Goal: Task Accomplishment & Management: Manage account settings

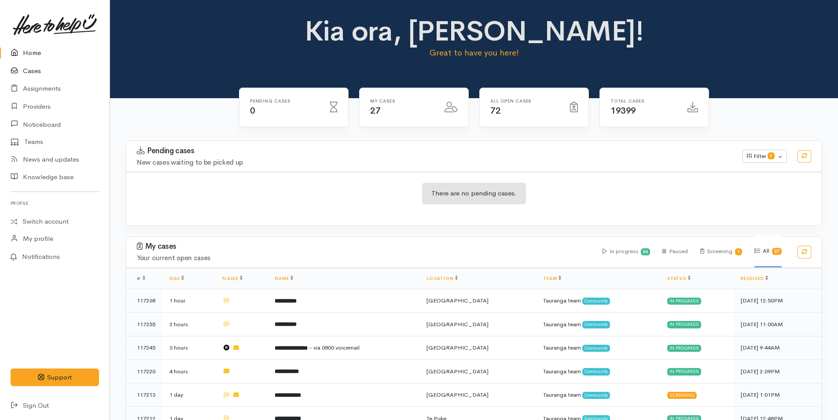
click at [32, 68] on link "Cases" at bounding box center [55, 71] width 110 height 18
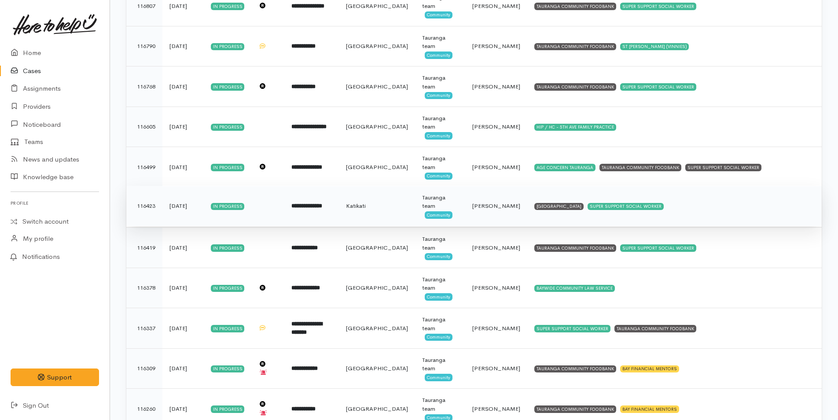
scroll to position [541, 0]
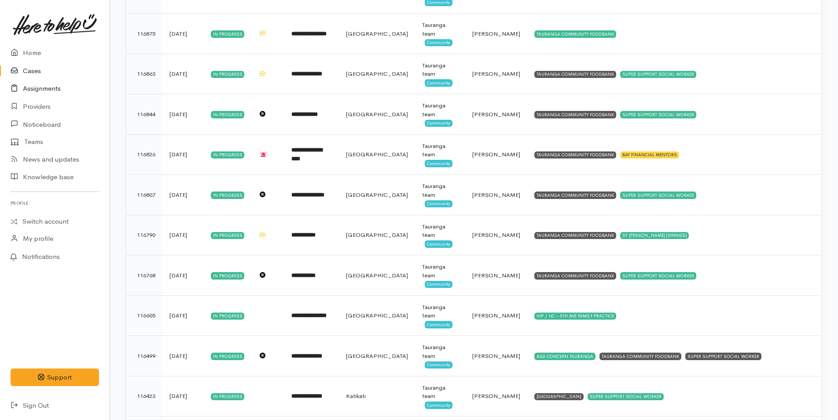
click at [49, 87] on link "Assignments" at bounding box center [55, 89] width 110 height 18
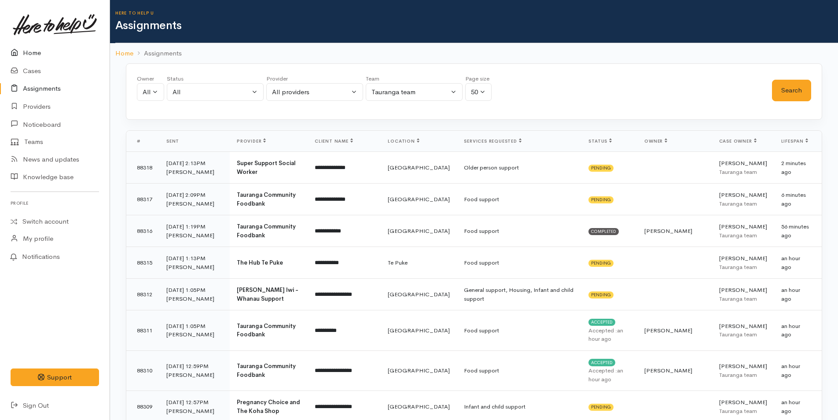
click at [35, 51] on link "Home" at bounding box center [55, 53] width 110 height 18
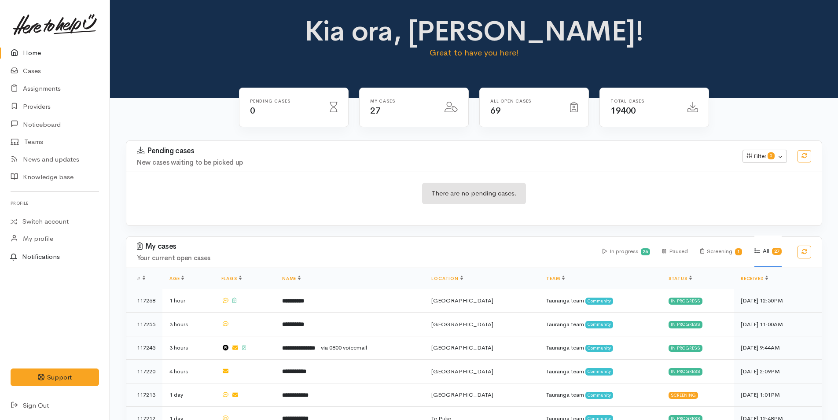
click at [47, 256] on link "Notifications" at bounding box center [53, 257] width 112 height 18
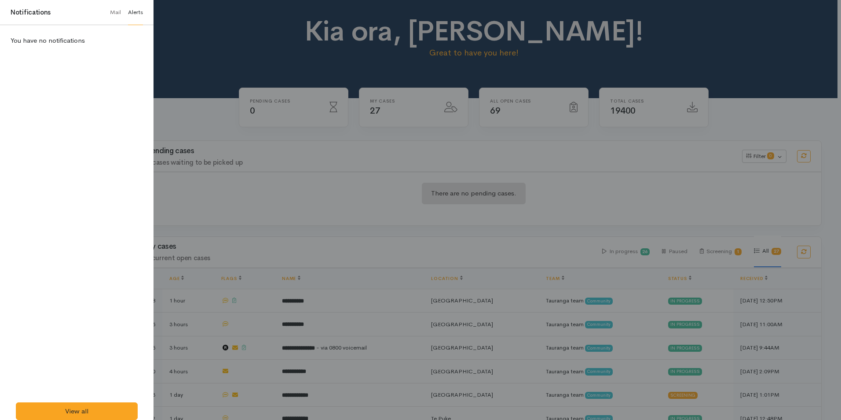
click at [133, 11] on link "Alerts" at bounding box center [135, 12] width 15 height 25
click at [79, 404] on link "View all" at bounding box center [77, 411] width 122 height 18
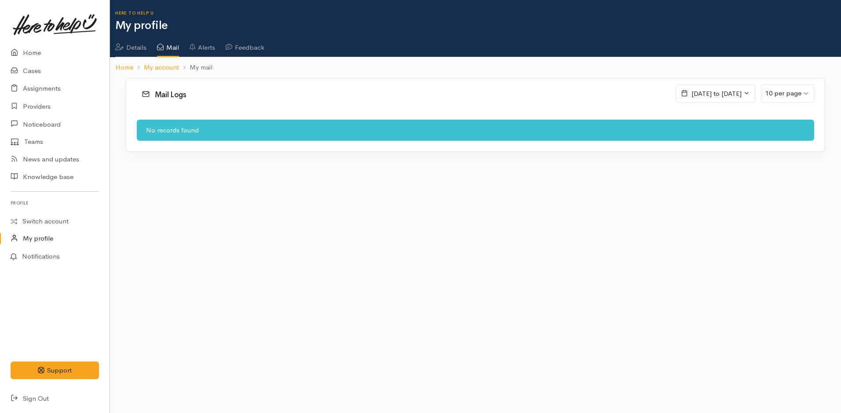
click at [210, 48] on link "Alerts" at bounding box center [203, 44] width 26 height 25
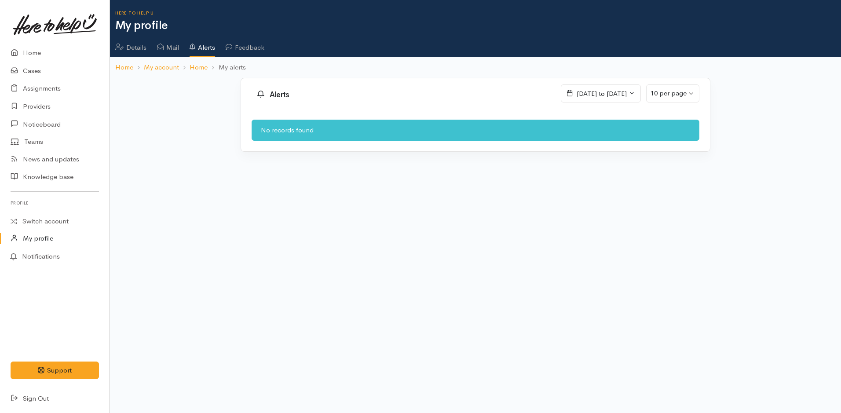
click at [616, 42] on ul "Details Mail Alerts Feedback" at bounding box center [478, 44] width 726 height 25
click at [29, 50] on link "Home" at bounding box center [55, 53] width 110 height 18
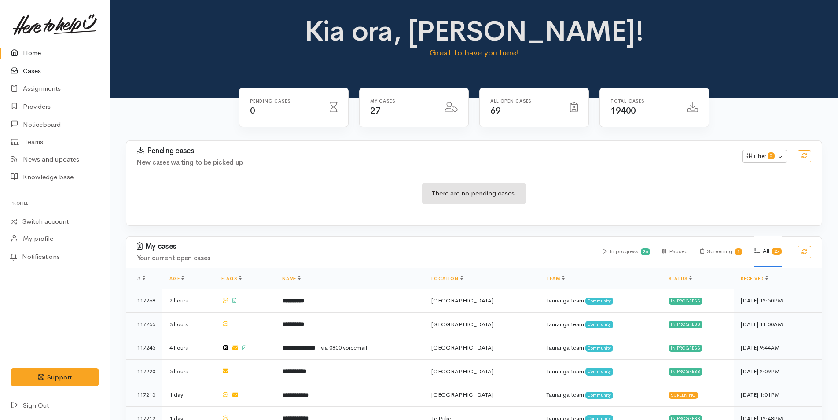
click at [38, 70] on link "Cases" at bounding box center [55, 71] width 110 height 18
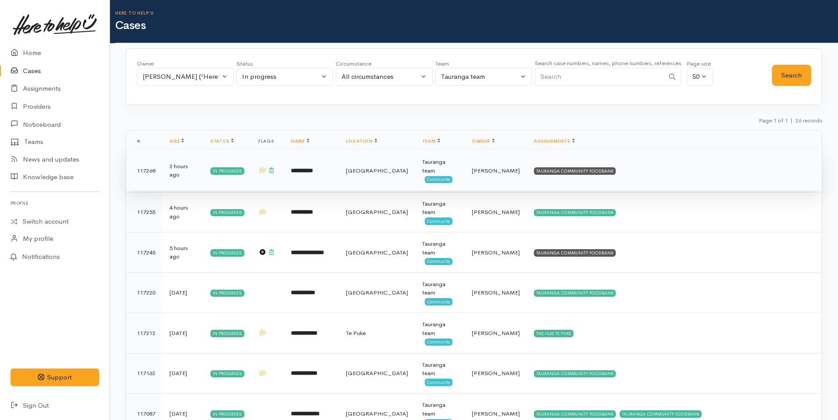
click at [591, 169] on td "TAURANGA COMMUNITY FOODBANK" at bounding box center [674, 170] width 295 height 40
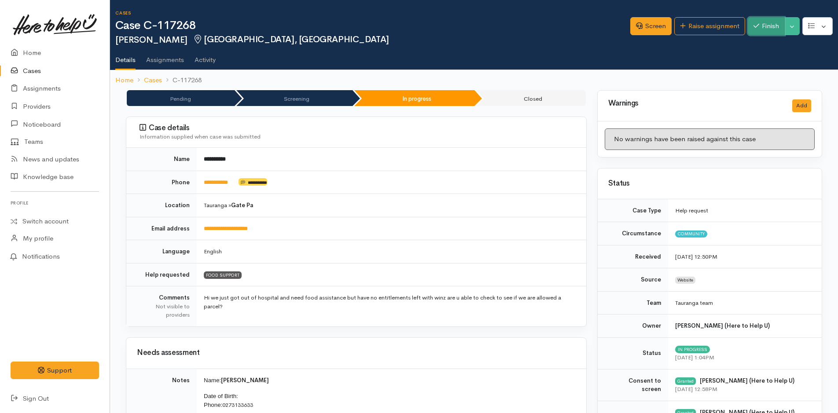
click at [771, 28] on button "Finish" at bounding box center [765, 26] width 37 height 18
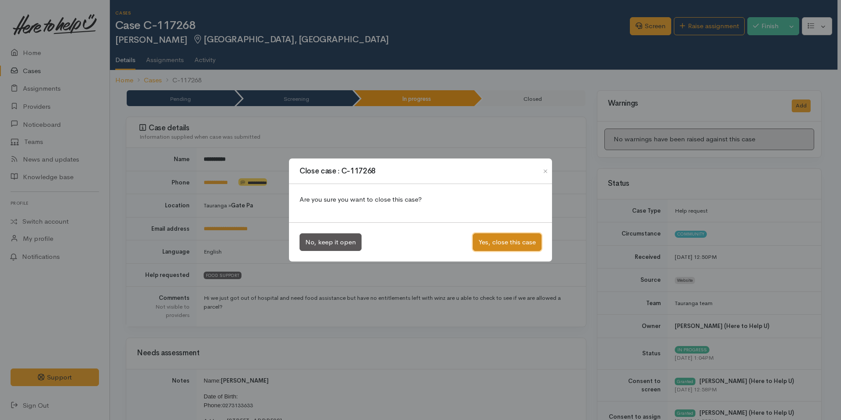
click at [518, 240] on button "Yes, close this case" at bounding box center [507, 242] width 69 height 18
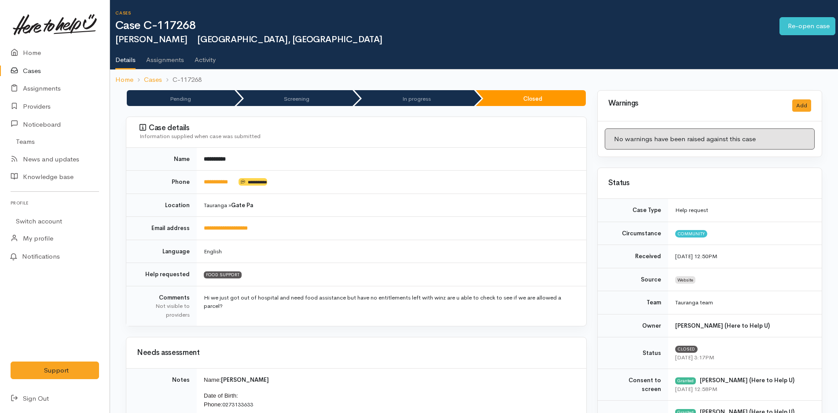
click at [31, 69] on link "Cases" at bounding box center [55, 71] width 110 height 18
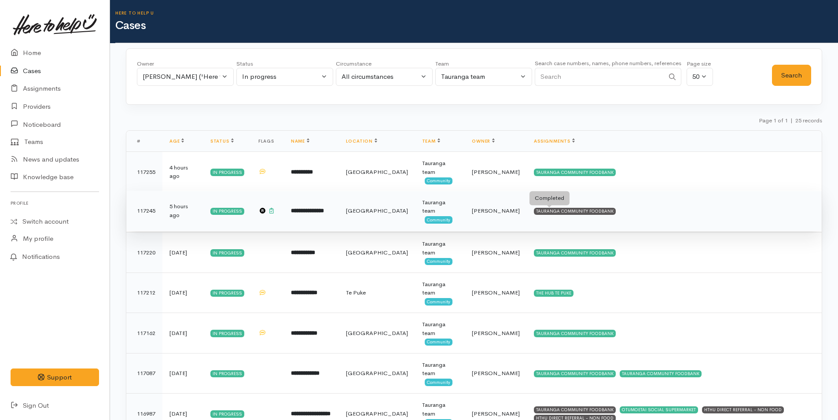
click at [563, 210] on div "TAURANGA COMMUNITY FOODBANK" at bounding box center [575, 211] width 82 height 7
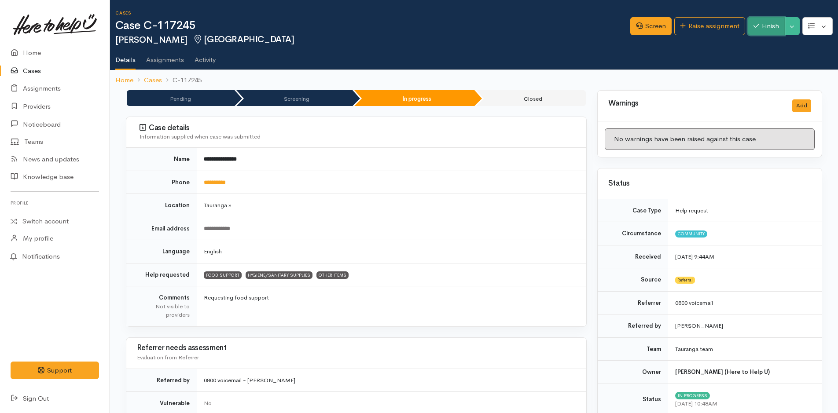
click at [776, 24] on button "Finish" at bounding box center [765, 26] width 37 height 18
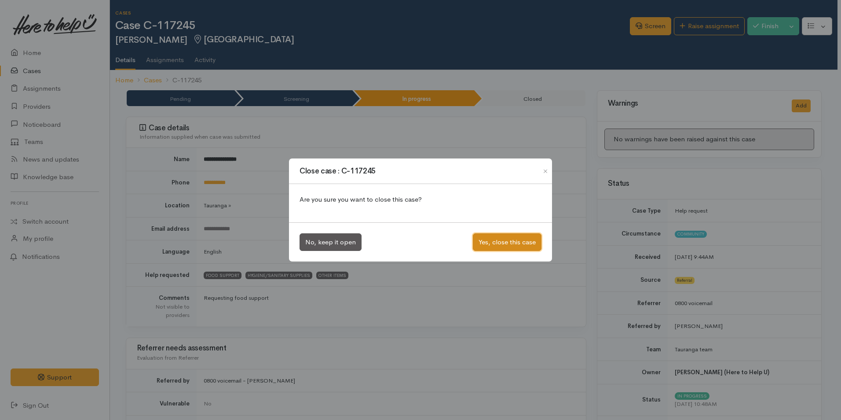
click at [519, 240] on button "Yes, close this case" at bounding box center [507, 242] width 69 height 18
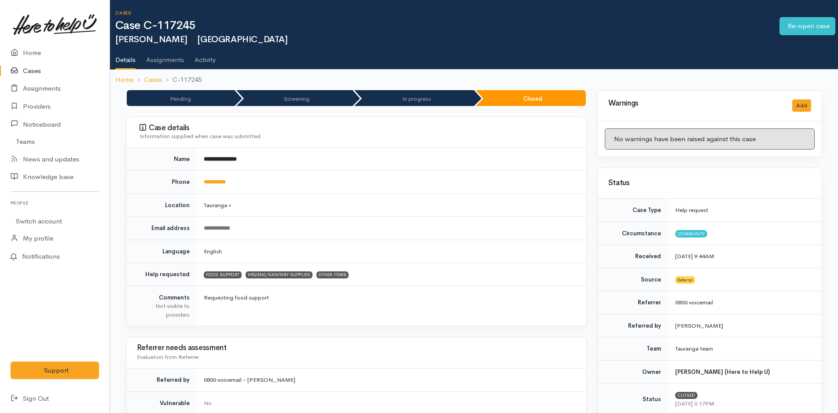
click at [34, 70] on link "Cases" at bounding box center [55, 71] width 110 height 18
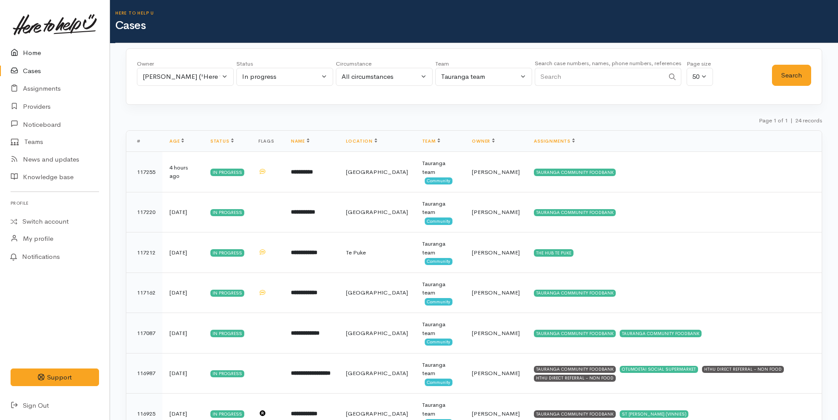
click at [32, 51] on link "Home" at bounding box center [55, 53] width 110 height 18
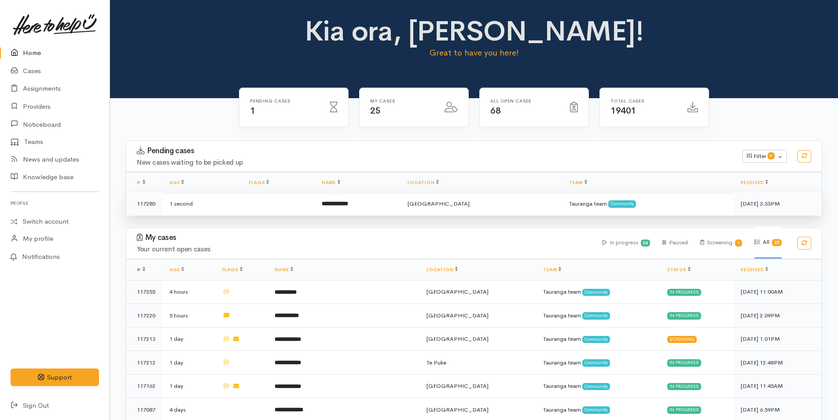
click at [348, 201] on b "**********" at bounding box center [335, 204] width 26 height 6
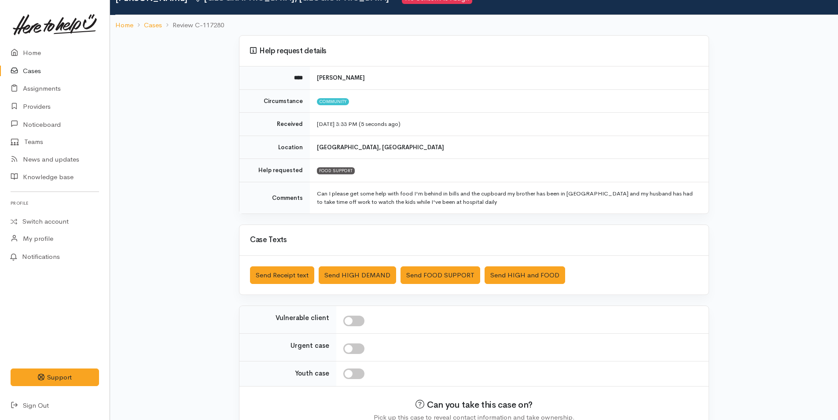
scroll to position [89, 0]
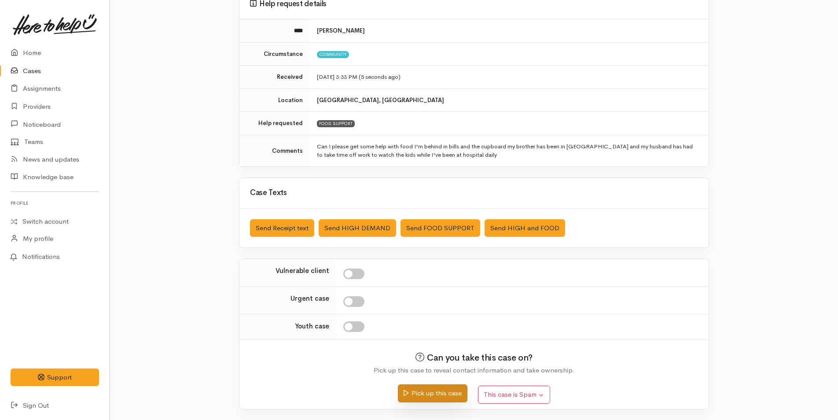
click at [445, 392] on button "Pick up this case" at bounding box center [432, 393] width 69 height 18
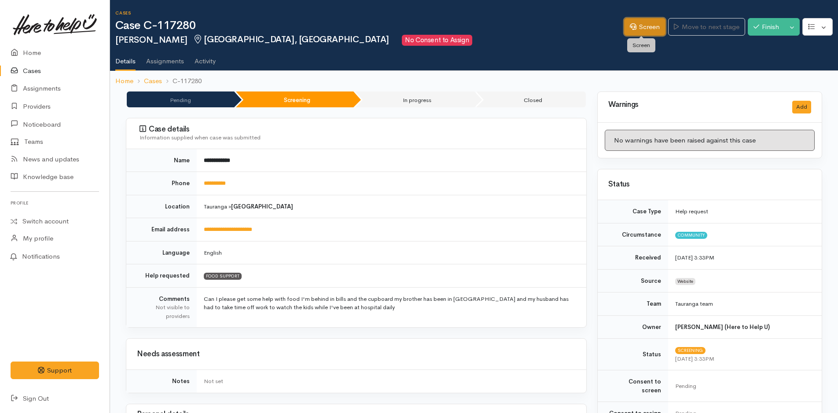
click at [640, 25] on link "Screen" at bounding box center [644, 27] width 41 height 18
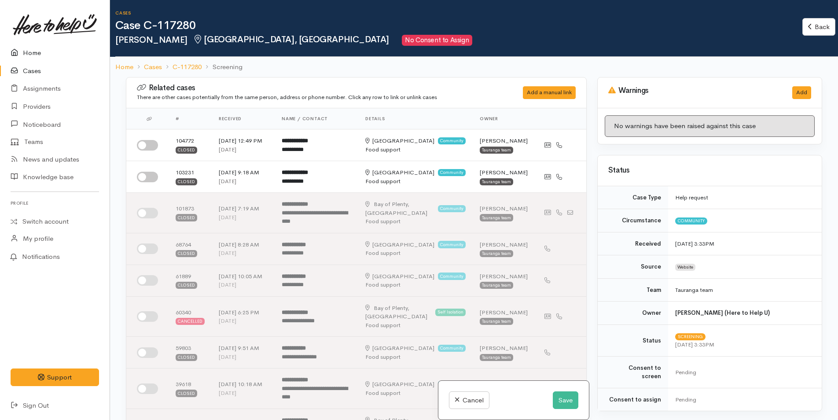
click at [33, 51] on link "Home" at bounding box center [55, 53] width 110 height 18
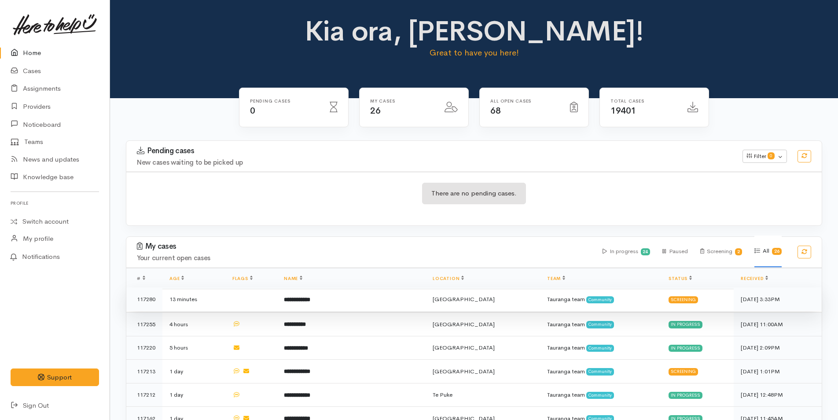
click at [329, 304] on td "**********" at bounding box center [351, 299] width 149 height 24
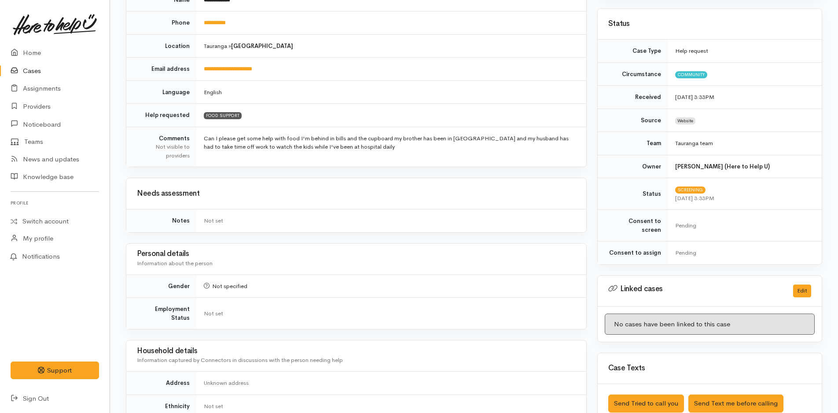
scroll to position [264, 0]
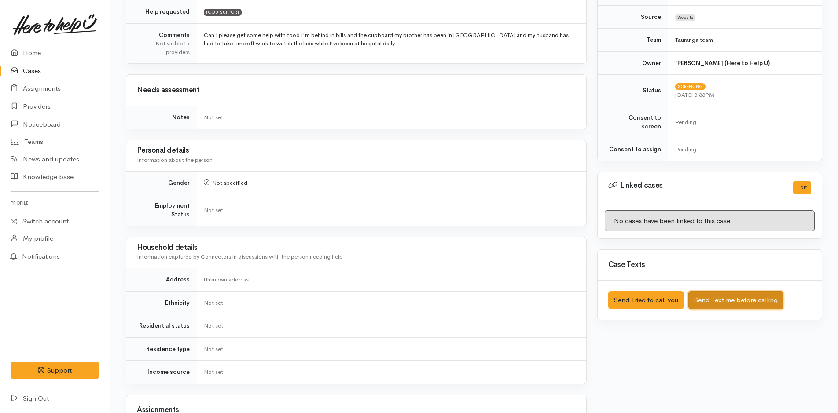
click at [739, 291] on button "Send Text me before calling" at bounding box center [735, 300] width 95 height 18
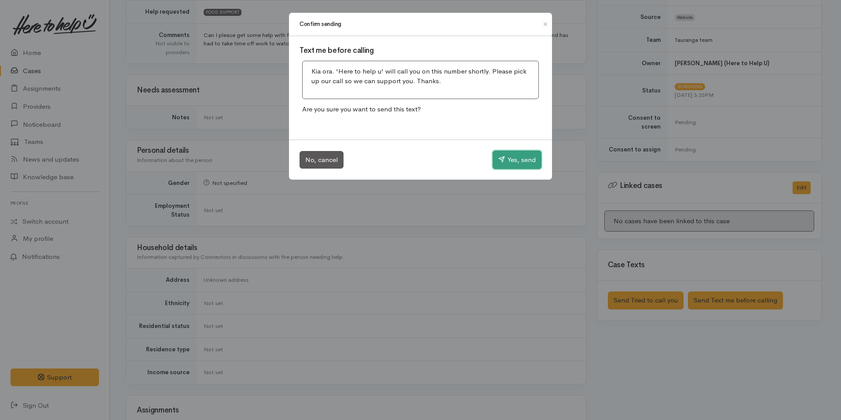
click at [532, 156] on button "Yes, send" at bounding box center [517, 159] width 49 height 18
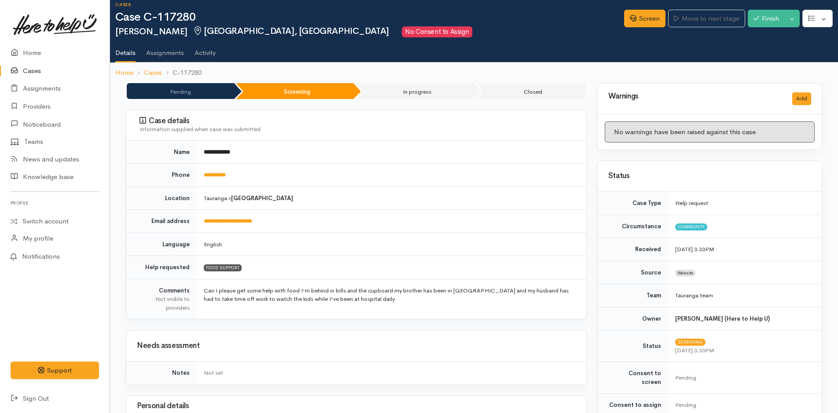
scroll to position [0, 0]
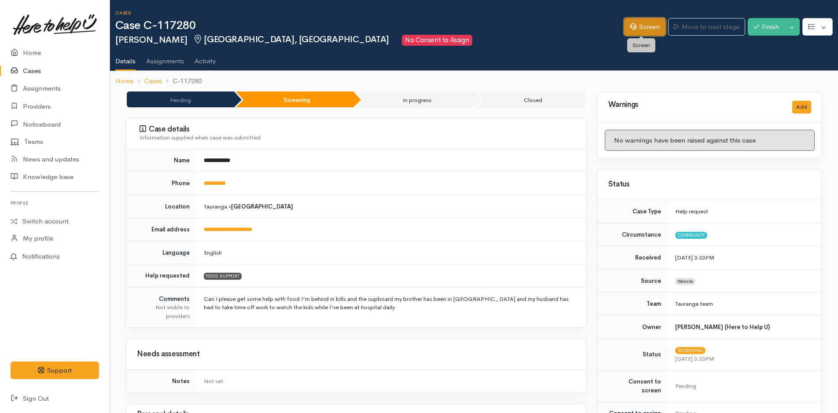
click at [645, 21] on link "Screen" at bounding box center [644, 27] width 41 height 18
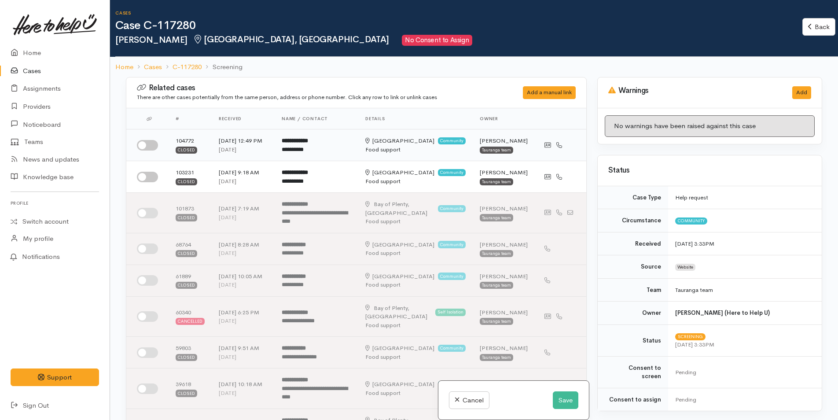
drag, startPoint x: 148, startPoint y: 151, endPoint x: 164, endPoint y: 154, distance: 15.6
click at [149, 150] on input "checkbox" at bounding box center [147, 145] width 21 height 11
checkbox input "true"
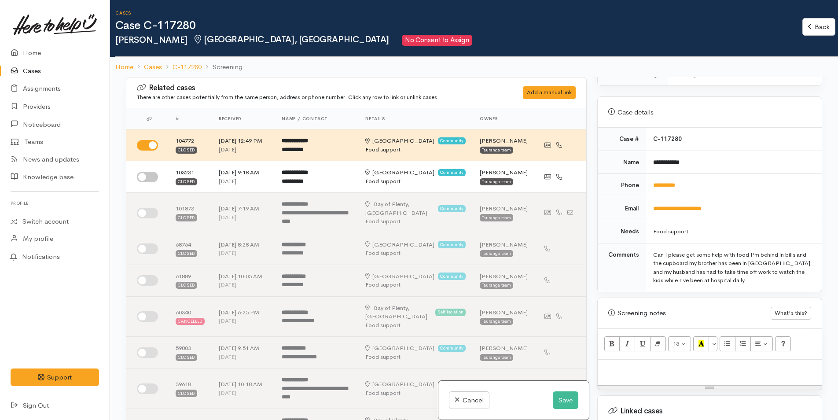
scroll to position [396, 0]
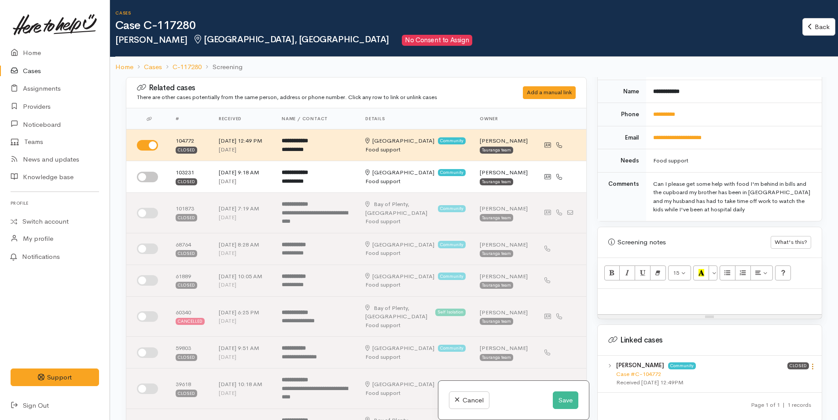
click at [809, 362] on icon at bounding box center [812, 365] width 7 height 7
click at [772, 377] on link "View case" at bounding box center [781, 384] width 70 height 14
click at [686, 289] on div at bounding box center [709, 302] width 224 height 26
paste div
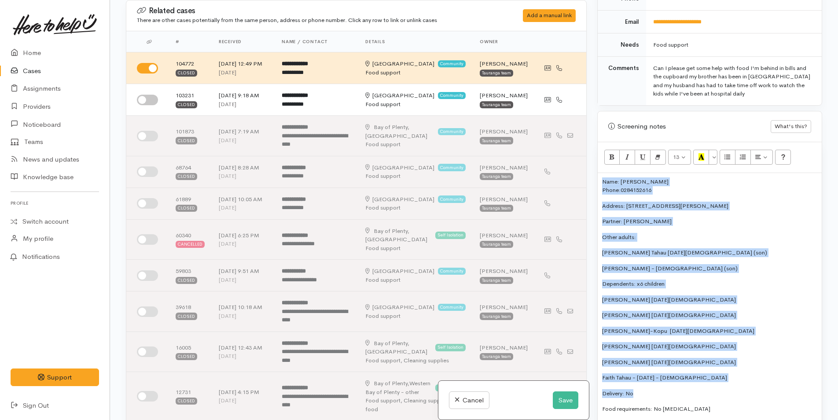
drag, startPoint x: 635, startPoint y: 383, endPoint x: 599, endPoint y: 161, distance: 224.6
click at [599, 161] on div "13 8 9 10 11 12 14 18 24 36 Background Color Transparent Select #ffff00 Text Co…" at bounding box center [709, 293] width 224 height 303
copy div "Name: Nahdia Tahau Phone: 0284152616 Address: 5 Ely Place, Bethlehem Partner: B…"
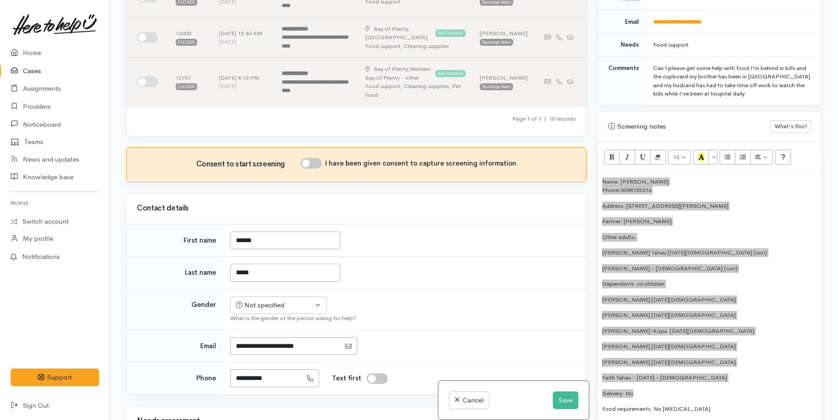
scroll to position [352, 0]
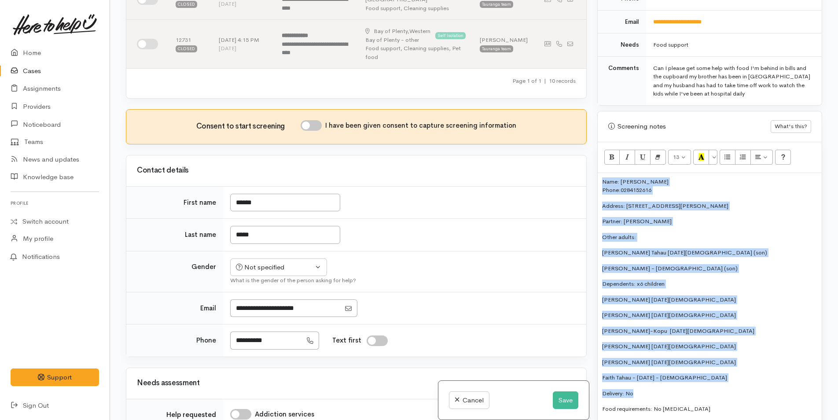
click at [321, 131] on input "I have been given consent to capture screening information" at bounding box center [310, 125] width 21 height 11
checkbox input "true"
click at [692, 189] on div "Name: Nahdia Tahau Phone: 0284152616 Address: 5 Ely Place, Bethlehem Partner: B…" at bounding box center [709, 306] width 224 height 267
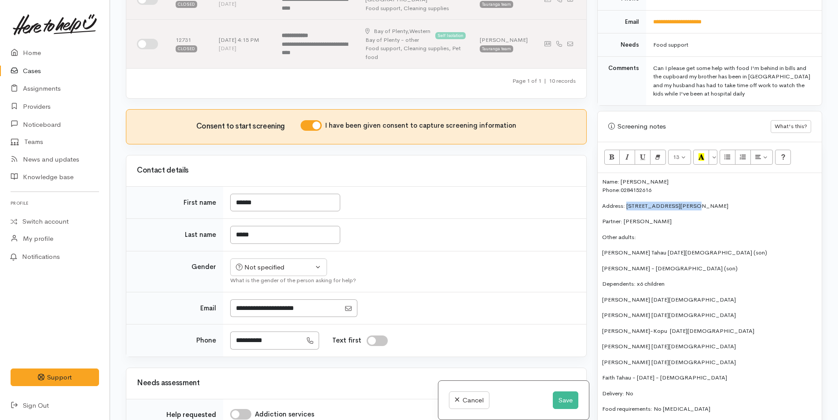
drag, startPoint x: 688, startPoint y: 196, endPoint x: 626, endPoint y: 195, distance: 62.0
click at [626, 201] on p "Address: 5 Ely Place, Bethlehem" at bounding box center [709, 205] width 215 height 9
copy p "5 Ely Place, Bethlehem"
click at [262, 272] on div "Not specified" at bounding box center [274, 267] width 77 height 10
click at [261, 320] on span "Female" at bounding box center [285, 315] width 75 height 10
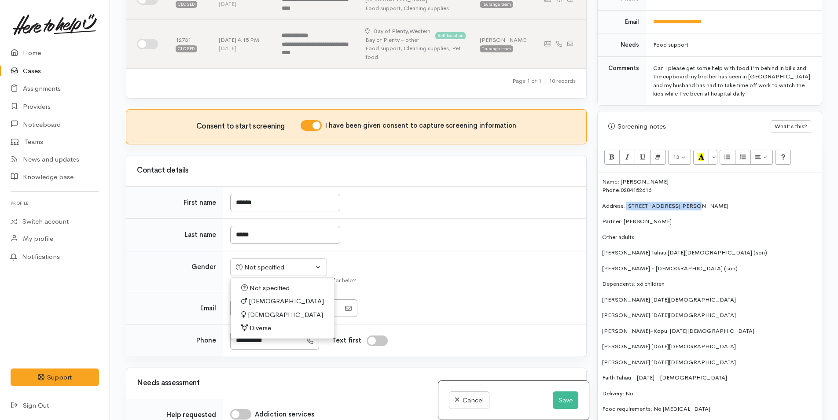
select select "Female"
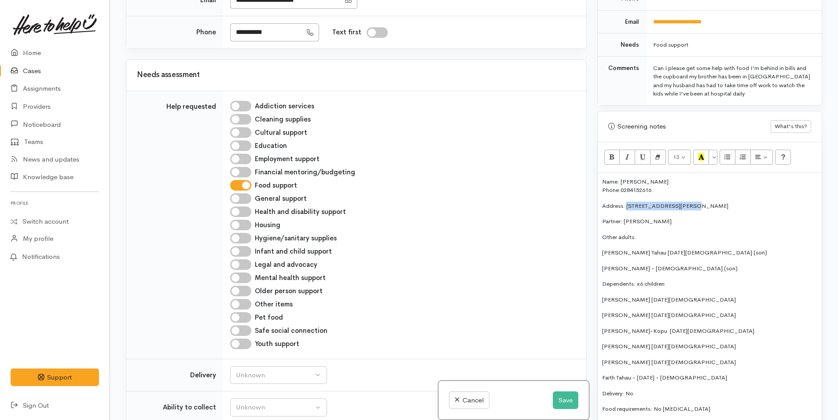
scroll to position [836, 0]
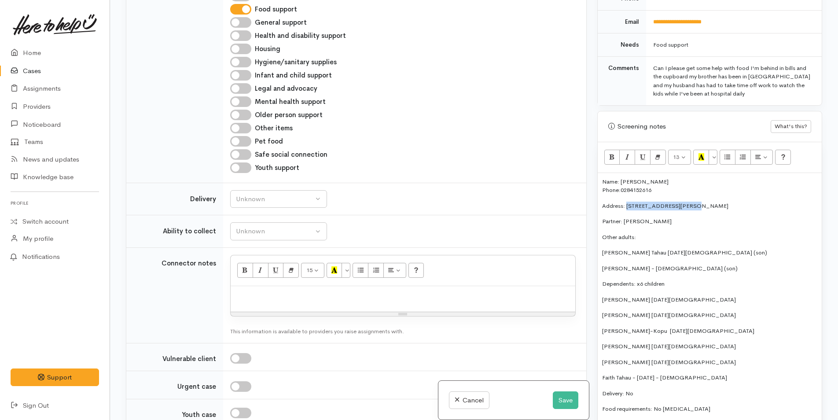
click at [248, 133] on input "Other items" at bounding box center [240, 128] width 21 height 11
checkbox input "true"
click at [245, 67] on input "Hygiene/sanitary supplies" at bounding box center [240, 62] width 21 height 11
checkbox input "true"
click at [264, 204] on div "Unknown" at bounding box center [274, 199] width 77 height 10
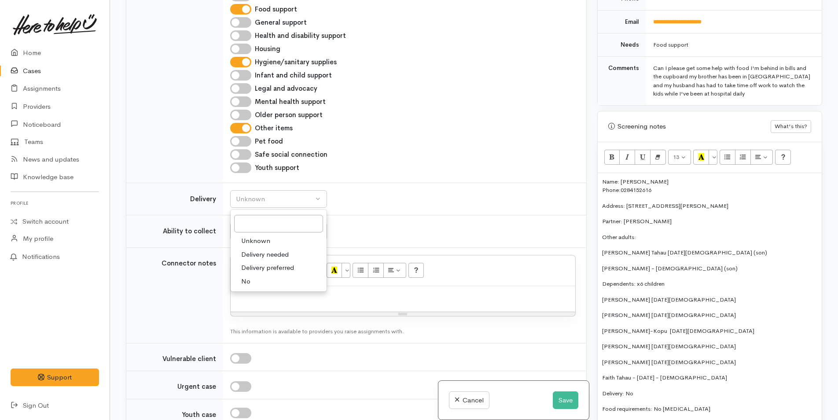
drag, startPoint x: 246, startPoint y: 296, endPoint x: 253, endPoint y: 257, distance: 39.7
click at [246, 286] on span "No" at bounding box center [245, 281] width 9 height 10
select select "1"
click at [258, 240] on button "Unknown" at bounding box center [278, 231] width 97 height 18
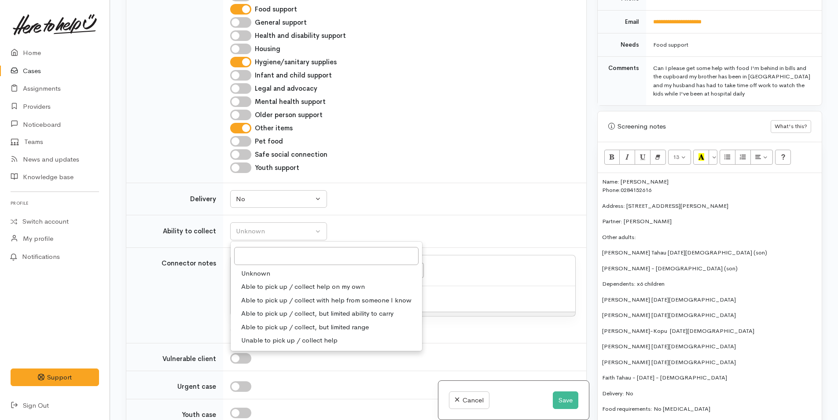
click at [270, 292] on span "Able to pick up / collect help on my own" at bounding box center [303, 287] width 124 height 10
select select "2"
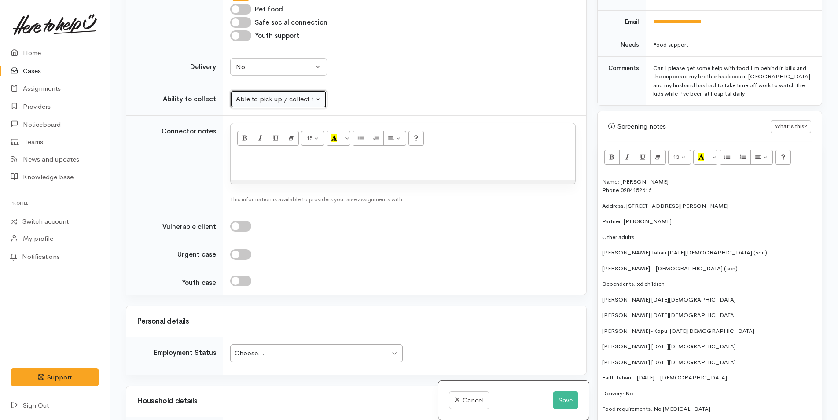
scroll to position [1144, 0]
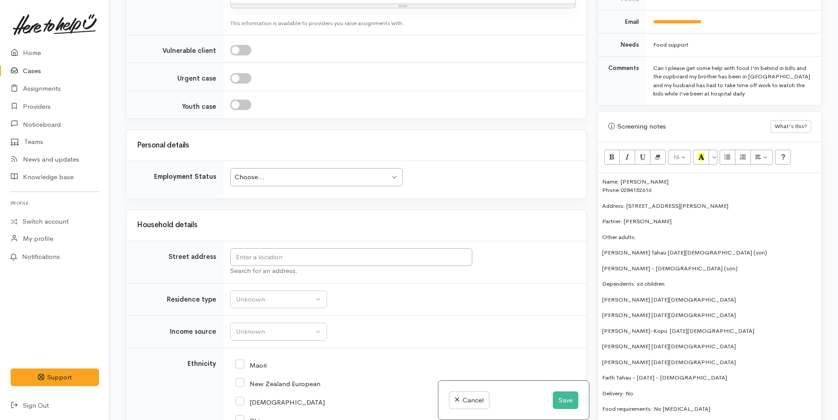
click at [307, 182] on div "Choose..." at bounding box center [311, 177] width 155 height 10
click at [265, 266] on input "text" at bounding box center [351, 257] width 242 height 18
paste input "5 Ely Place, Bethlehem"
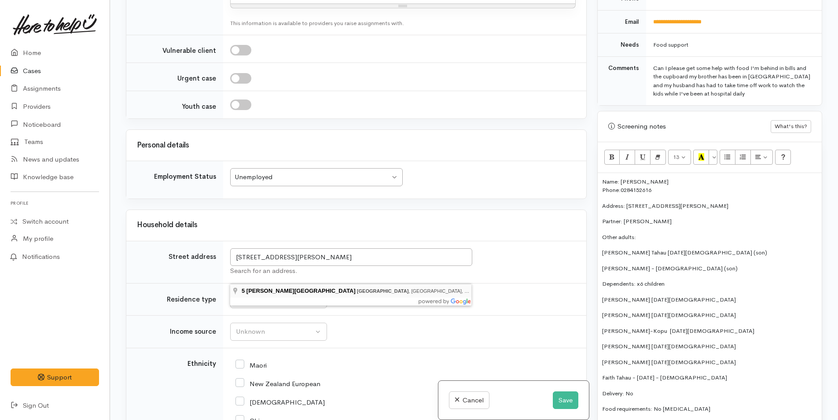
type input "5 Ely Place, Bethlehem, Tauranga, New Zealand"
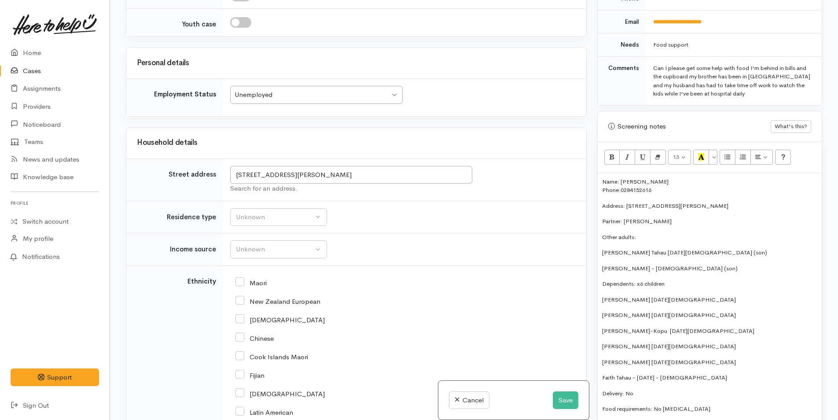
scroll to position [1232, 0]
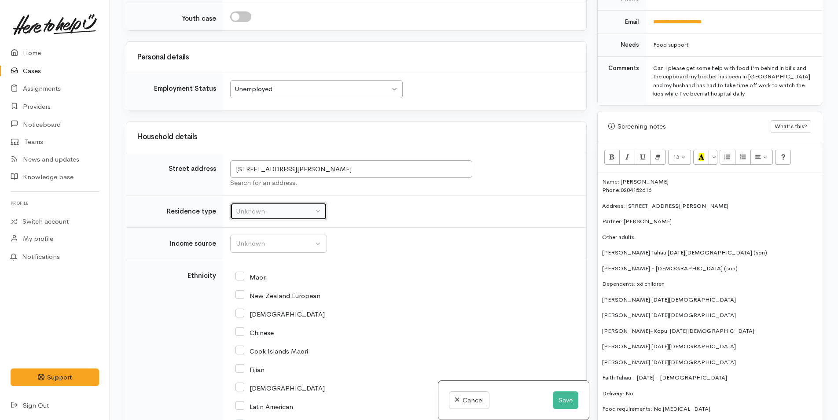
click at [264, 216] on div "Unknown" at bounding box center [274, 211] width 77 height 10
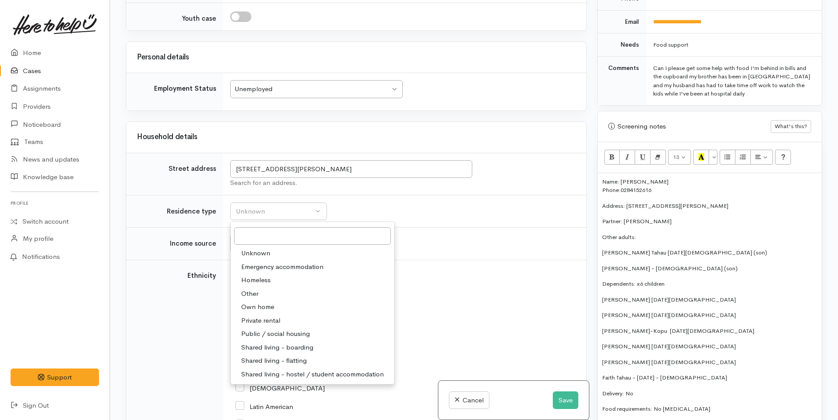
click at [278, 326] on span "Private rental" at bounding box center [260, 320] width 39 height 10
select select "2"
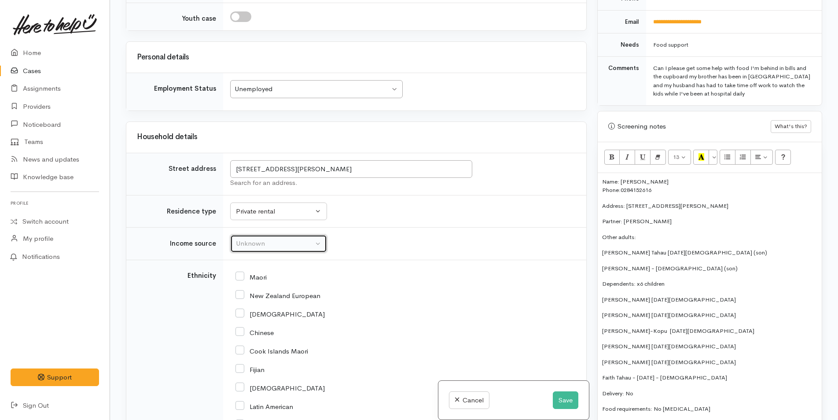
click at [274, 249] on div "Unknown" at bounding box center [274, 243] width 77 height 10
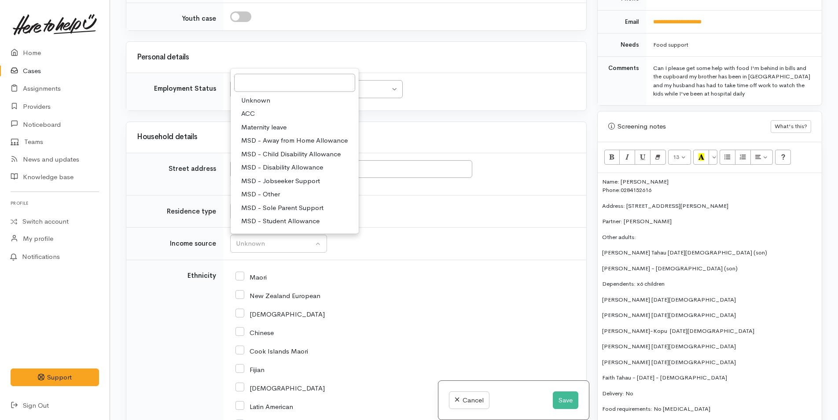
click at [281, 201] on link "MSD - Other" at bounding box center [295, 194] width 128 height 14
select select "6"
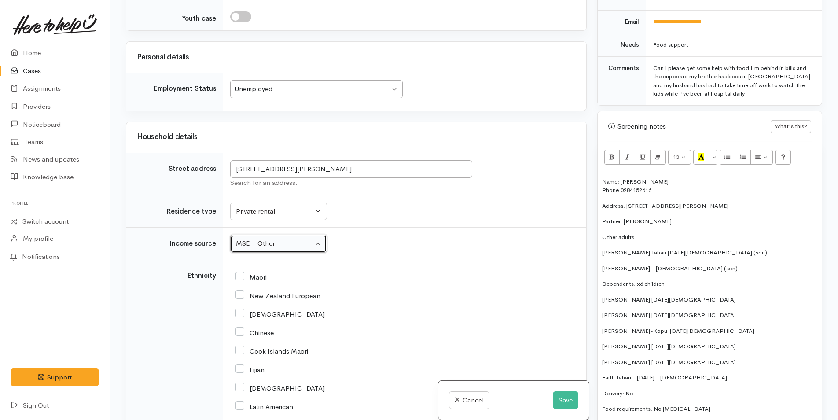
click at [281, 94] on div "Unemployed" at bounding box center [311, 89] width 155 height 10
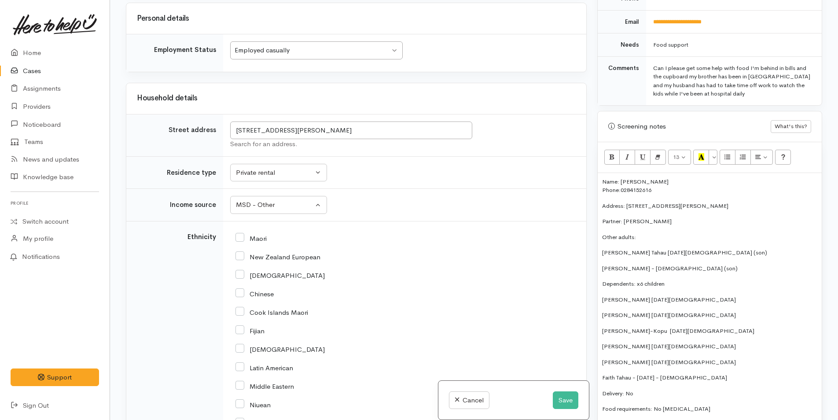
scroll to position [1320, 0]
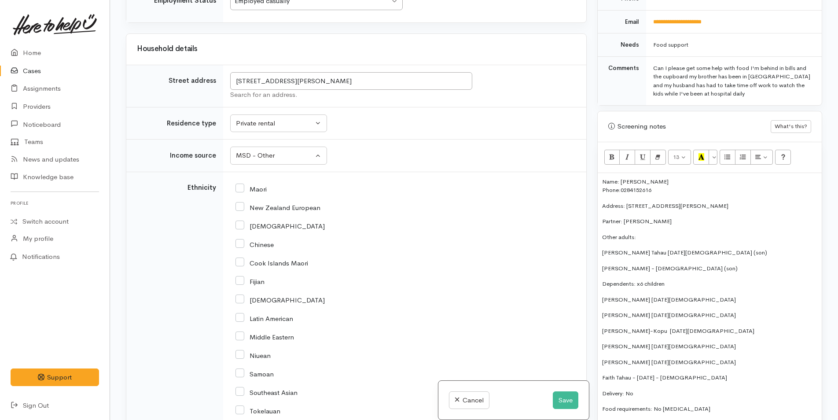
click at [237, 211] on input "New Zealand European" at bounding box center [277, 207] width 85 height 8
checkbox input "true"
drag, startPoint x: 240, startPoint y: 207, endPoint x: 300, endPoint y: 222, distance: 62.1
click at [241, 192] on input "Maori" at bounding box center [250, 188] width 31 height 8
checkbox input "true"
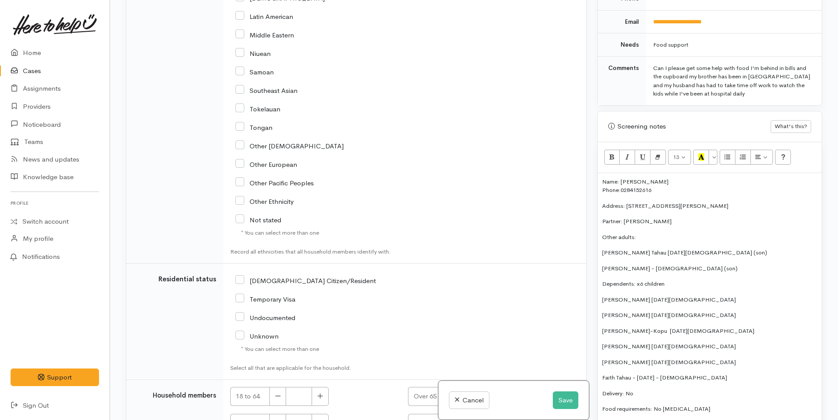
scroll to position [1716, 0]
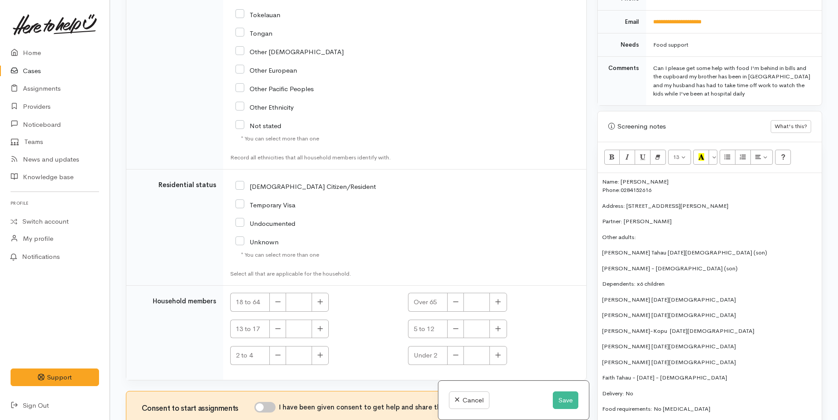
click at [239, 190] on input "NZ Citizen/Resident" at bounding box center [305, 186] width 140 height 8
checkbox input "true"
click at [318, 305] on icon "button" at bounding box center [320, 301] width 6 height 7
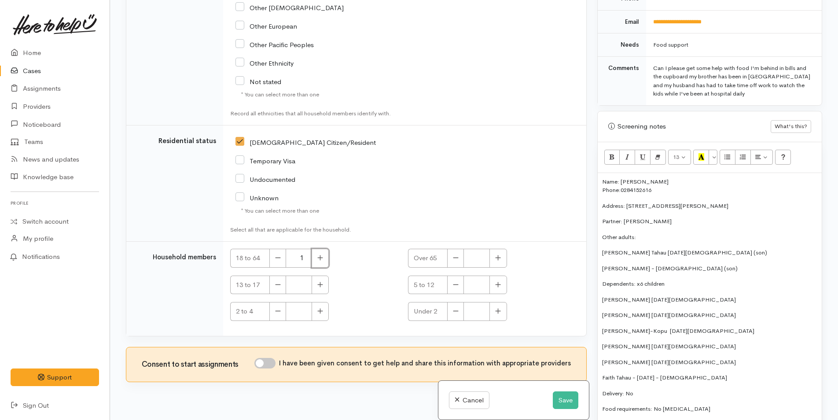
scroll to position [1793, 0]
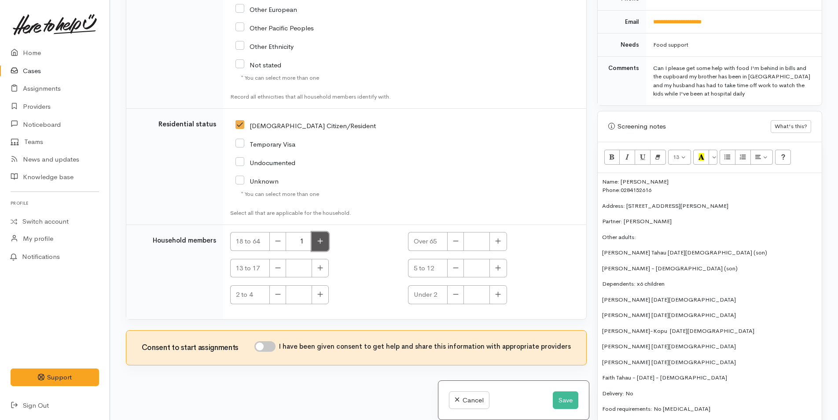
click at [321, 240] on icon "button" at bounding box center [320, 241] width 6 height 7
type input "2"
click at [275, 348] on input "I have been given consent to get help and share this information with appropria…" at bounding box center [264, 346] width 21 height 11
checkbox input "true"
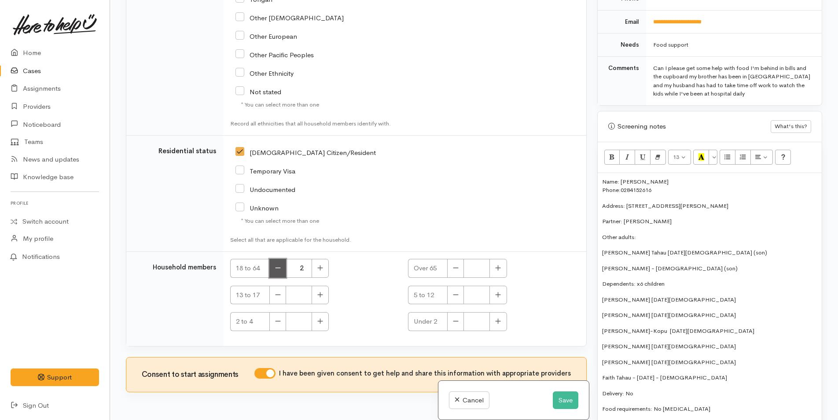
click at [278, 278] on button "button" at bounding box center [277, 268] width 17 height 19
click at [323, 271] on icon "button" at bounding box center [320, 267] width 6 height 7
type input "4"
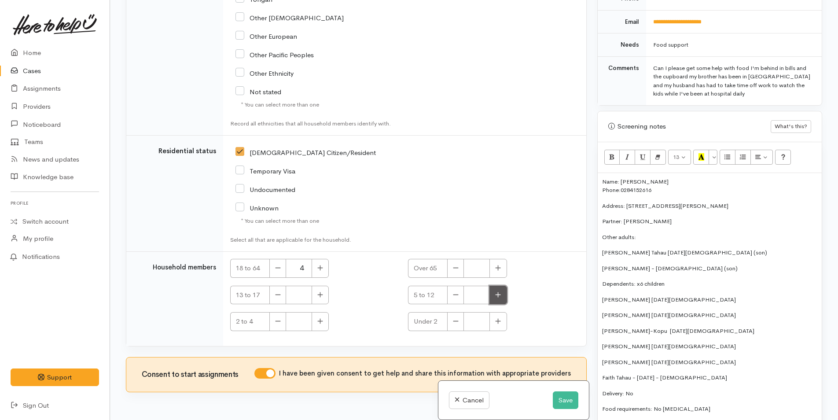
click at [498, 298] on icon "button" at bounding box center [498, 294] width 6 height 7
type input "4"
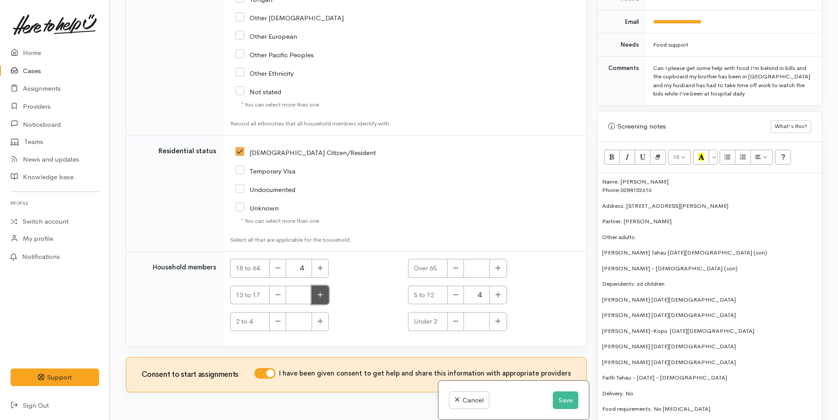
click at [319, 298] on icon "button" at bounding box center [320, 294] width 6 height 7
type input "1"
click at [495, 324] on icon "button" at bounding box center [498, 321] width 6 height 7
type input "1"
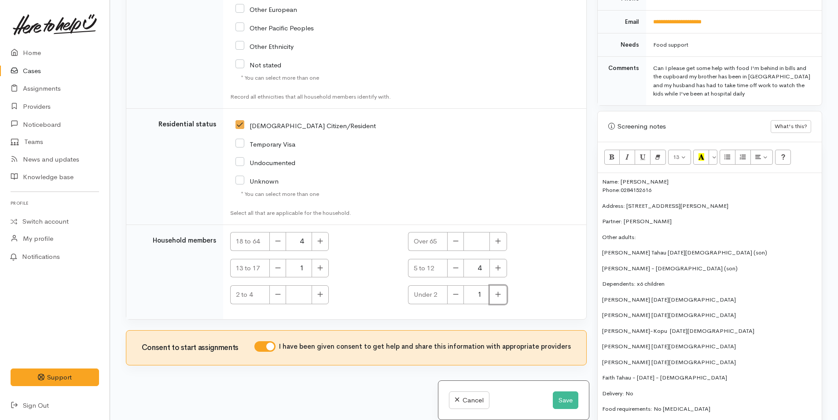
scroll to position [1793, 0]
click at [562, 401] on button "Save" at bounding box center [566, 400] width 26 height 18
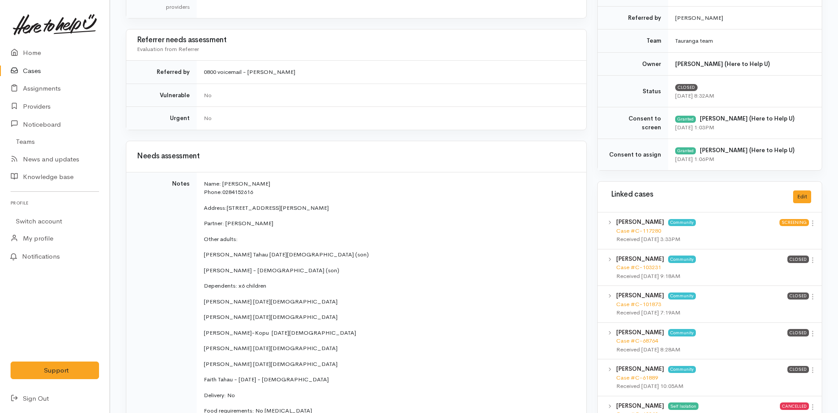
scroll to position [396, 0]
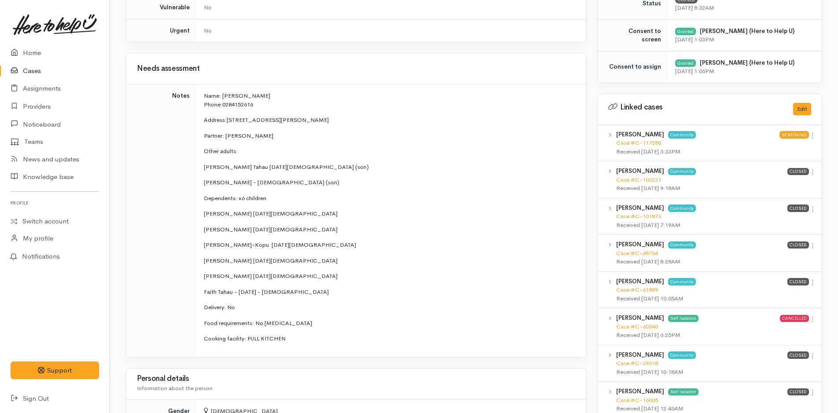
drag, startPoint x: 293, startPoint y: 341, endPoint x: 200, endPoint y: 95, distance: 263.8
click at [200, 95] on td "Name: Nahdia Tahau Phone: 0284152616 Address: 5 Ely Place, Bethlehem Partner: B…" at bounding box center [391, 220] width 389 height 273
copy td "Name: Nahdia Tahau Phone: 0284152616 Address: 5 Ely Place, Bethlehem Partner: B…"
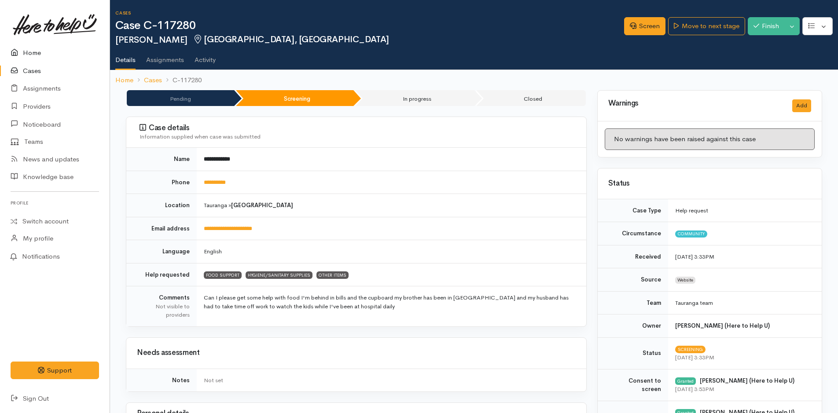
drag, startPoint x: 0, startPoint y: 0, endPoint x: 34, endPoint y: 50, distance: 60.2
click at [34, 50] on link "Home" at bounding box center [55, 53] width 110 height 18
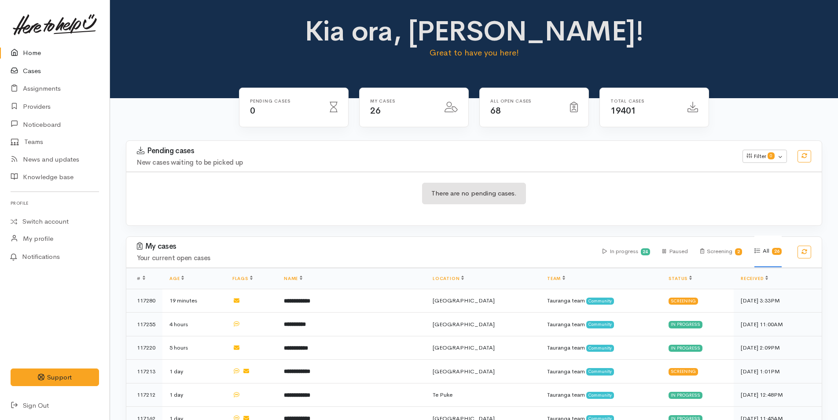
click at [29, 69] on link "Cases" at bounding box center [55, 71] width 110 height 18
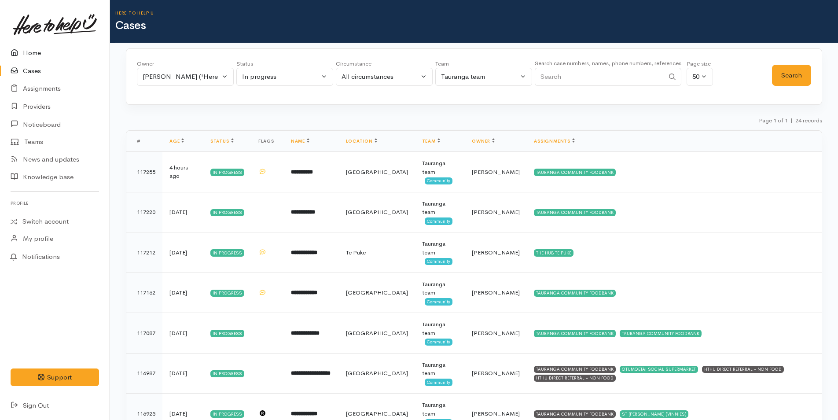
click at [37, 51] on link "Home" at bounding box center [55, 53] width 110 height 18
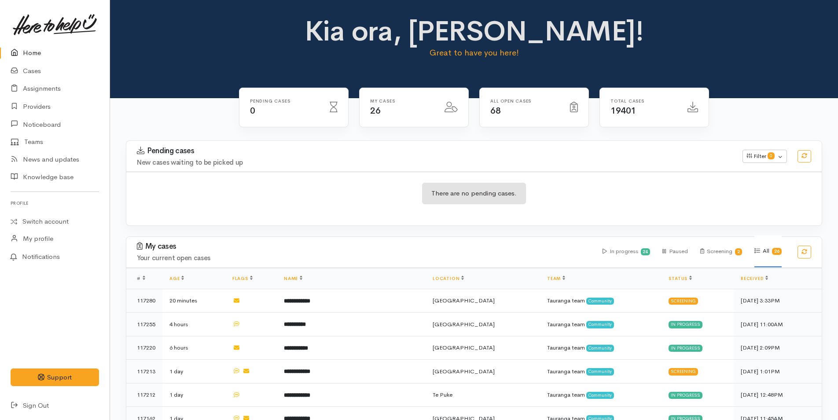
click at [33, 52] on link "Home" at bounding box center [55, 53] width 110 height 18
